Goal: Transaction & Acquisition: Purchase product/service

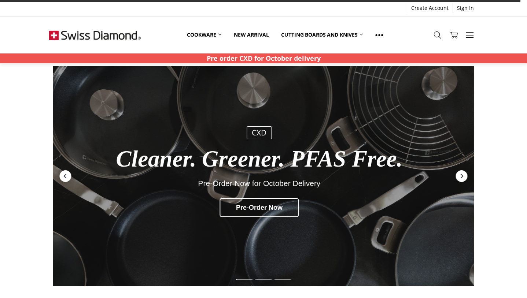
scroll to position [7, 0]
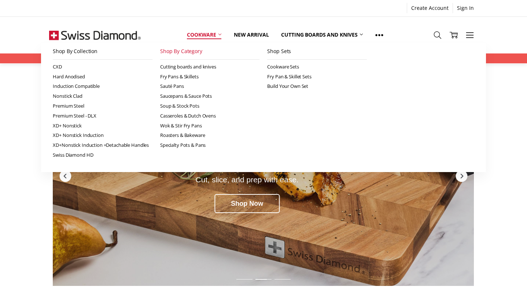
click at [197, 54] on link "Shop By Category" at bounding box center [210, 51] width 100 height 16
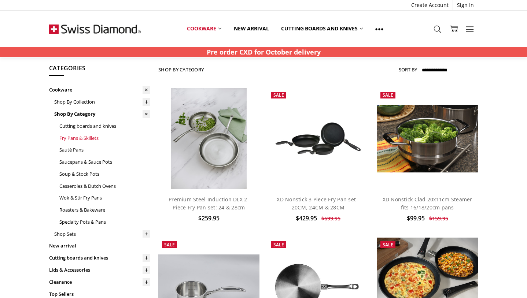
scroll to position [20, 0]
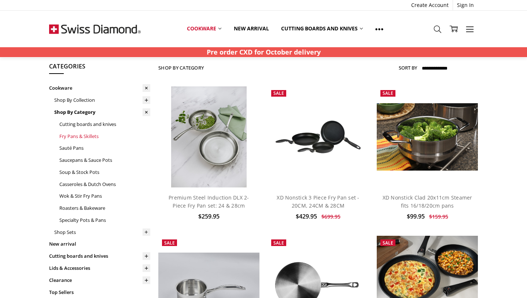
click at [93, 137] on link "Fry Pans & Skillets" at bounding box center [104, 136] width 91 height 12
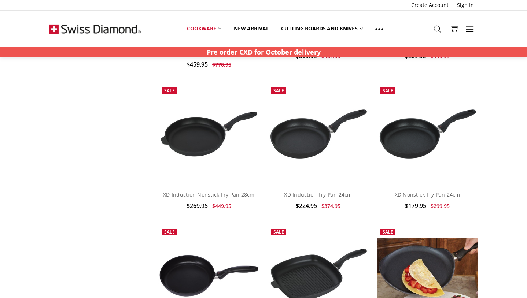
scroll to position [1429, 0]
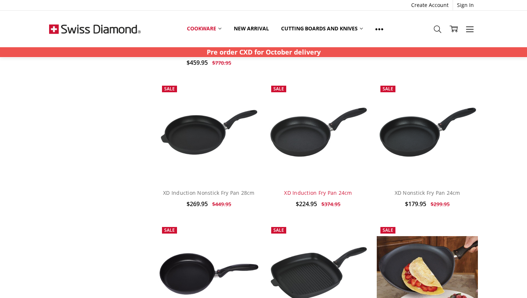
click at [322, 189] on link "XD Induction Fry Pan 24cm" at bounding box center [318, 192] width 68 height 7
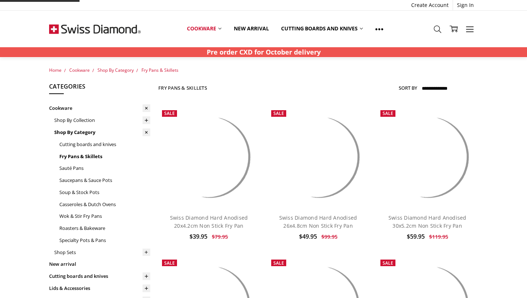
scroll to position [744, 0]
